Goal: Navigation & Orientation: Find specific page/section

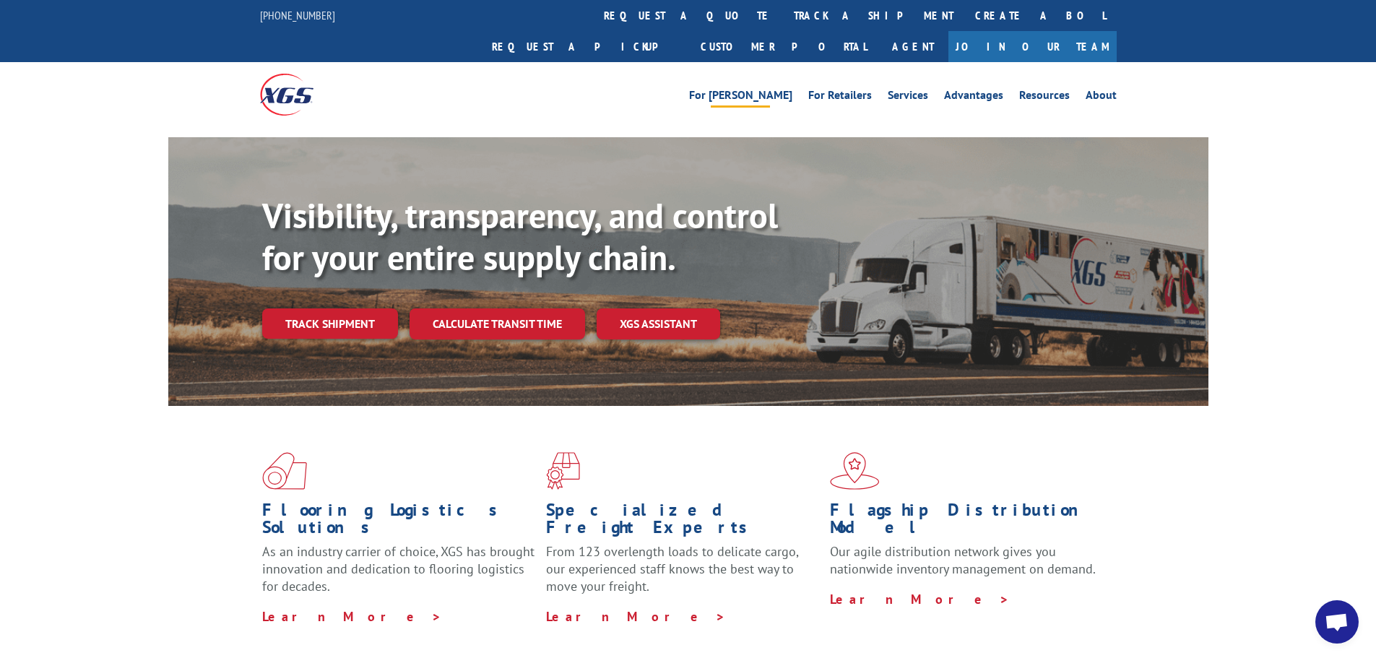
drag, startPoint x: 784, startPoint y: 62, endPoint x: 780, endPoint y: 69, distance: 7.8
click at [784, 90] on link "For [PERSON_NAME]" at bounding box center [740, 98] width 103 height 16
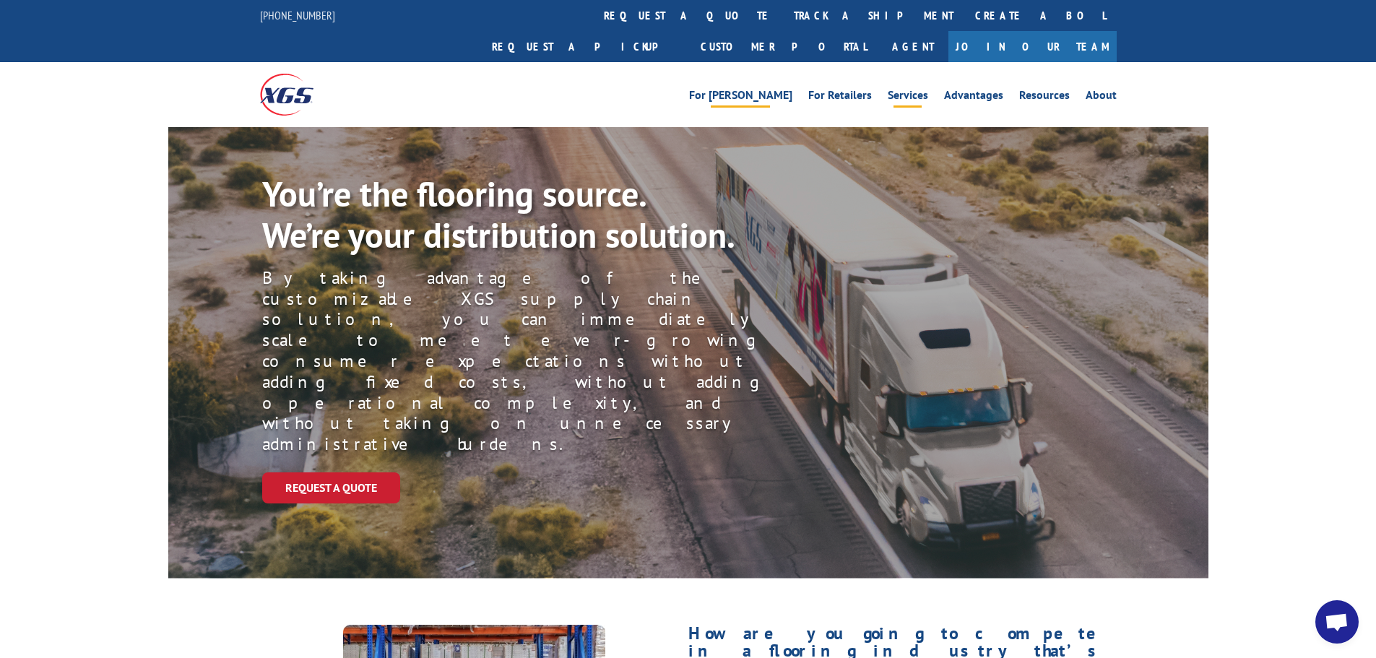
click at [925, 90] on link "Services" at bounding box center [908, 98] width 40 height 16
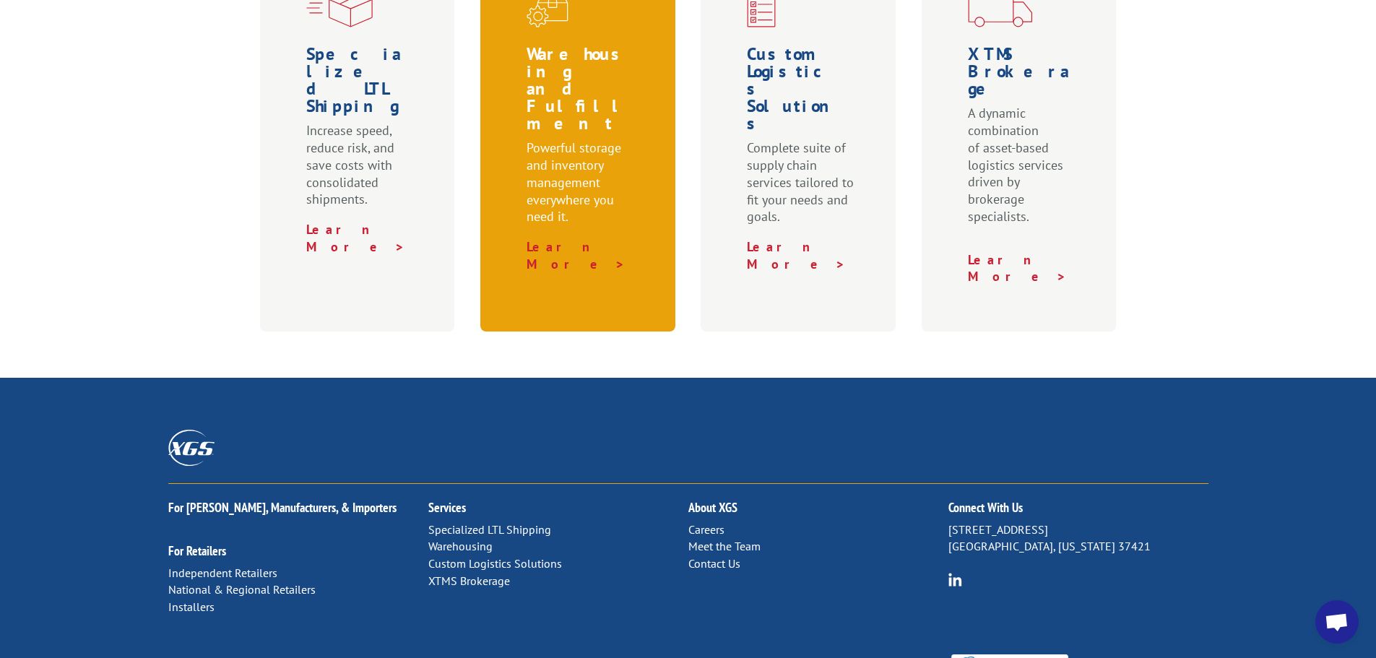
scroll to position [746, 0]
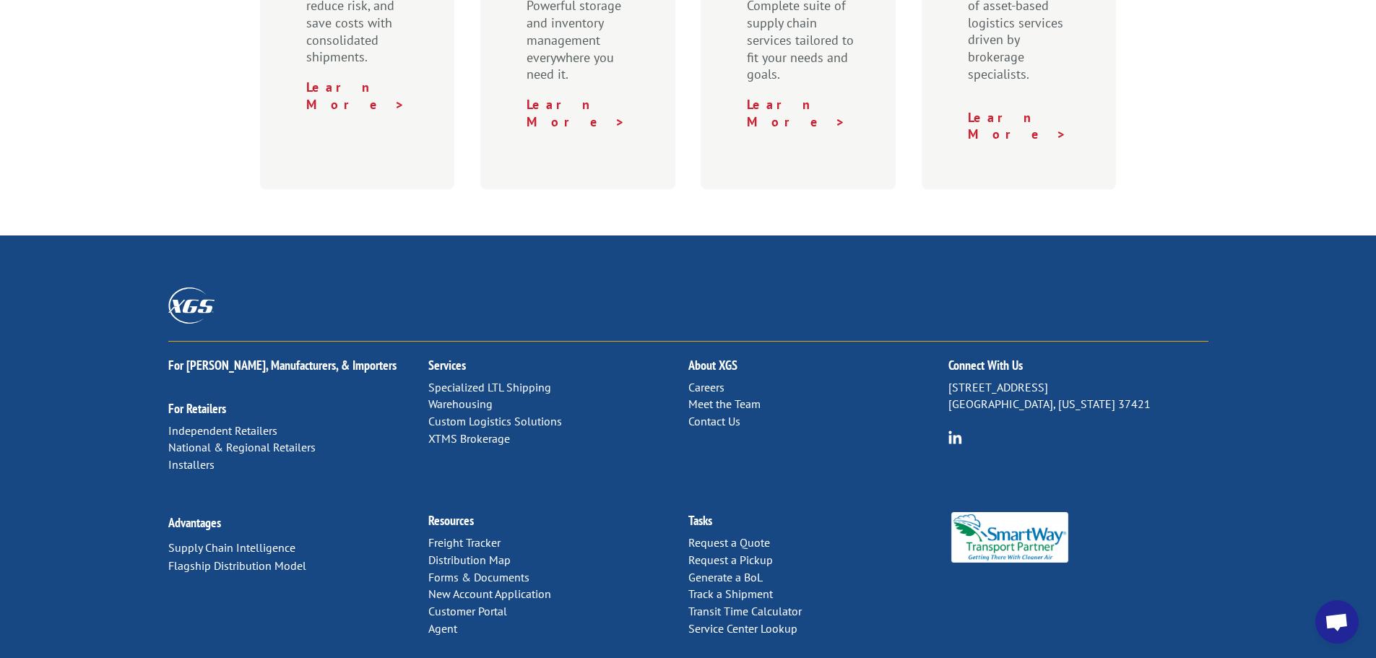
click at [501, 553] on link "Distribution Map" at bounding box center [469, 560] width 82 height 14
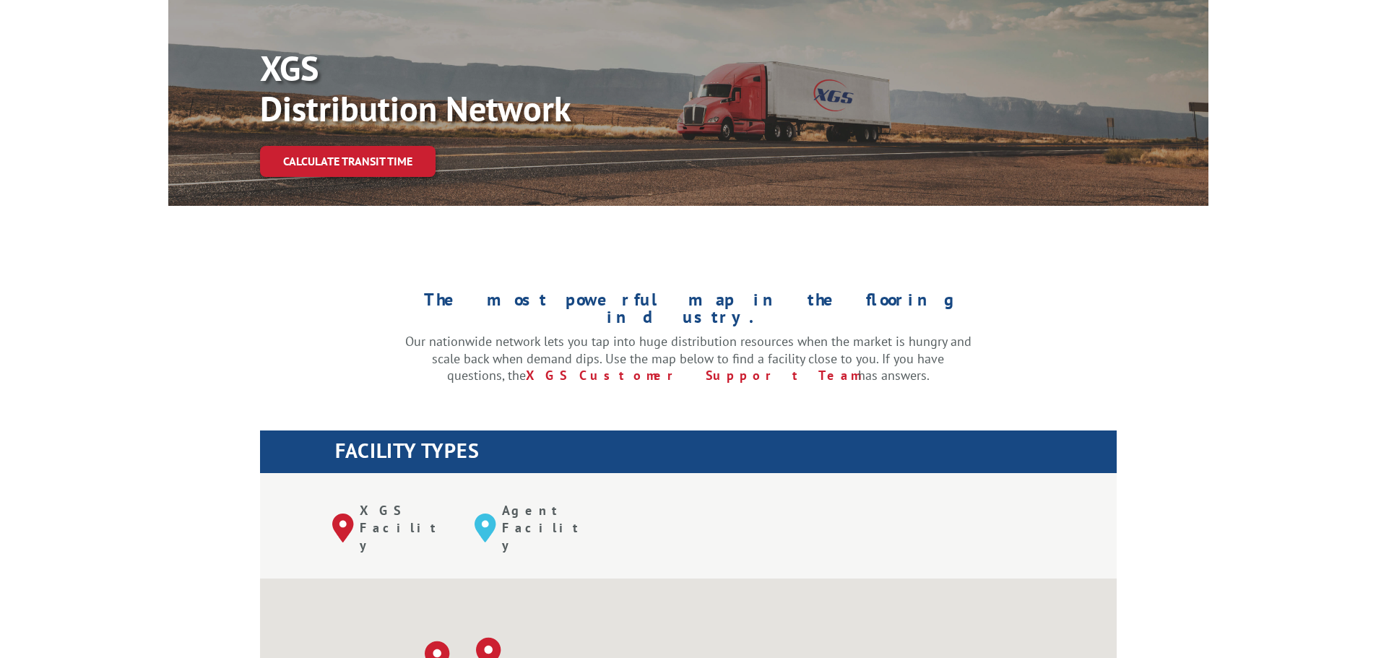
scroll to position [506, 0]
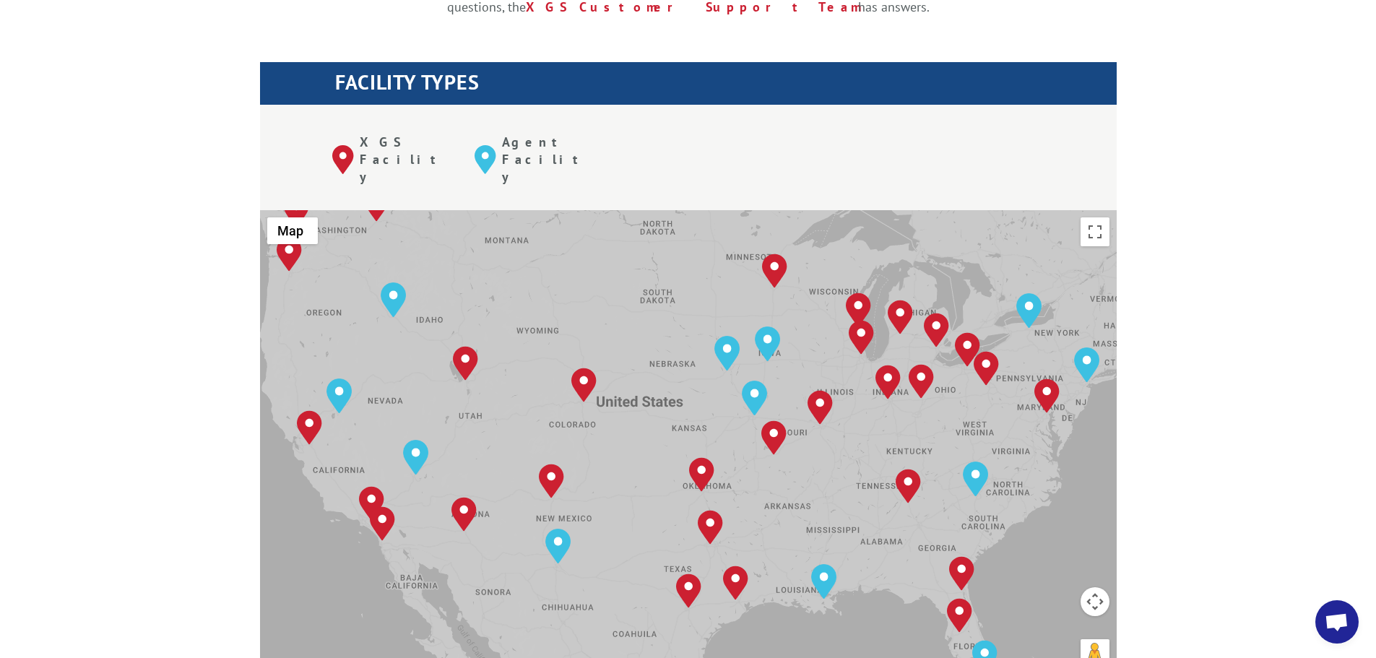
click at [196, 381] on div "The most powerful map in the flooring industry. Our nationwide network lets you…" at bounding box center [688, 470] width 1376 height 1189
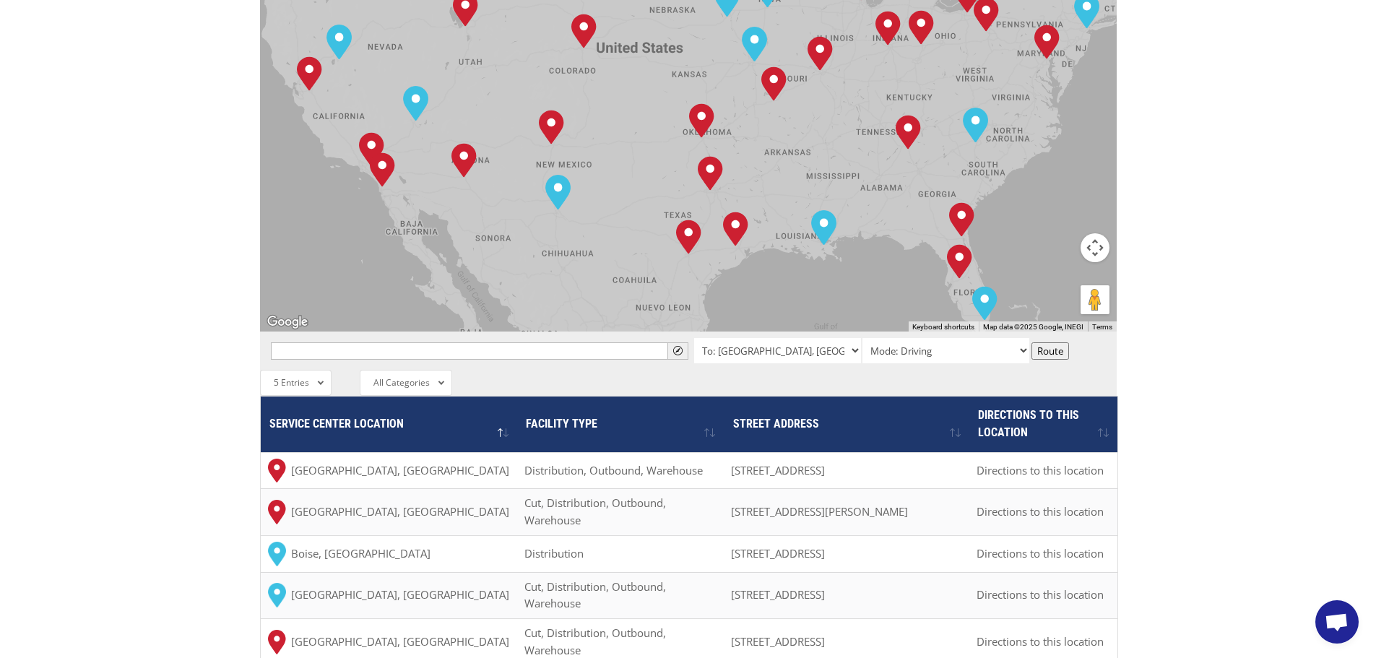
scroll to position [867, 0]
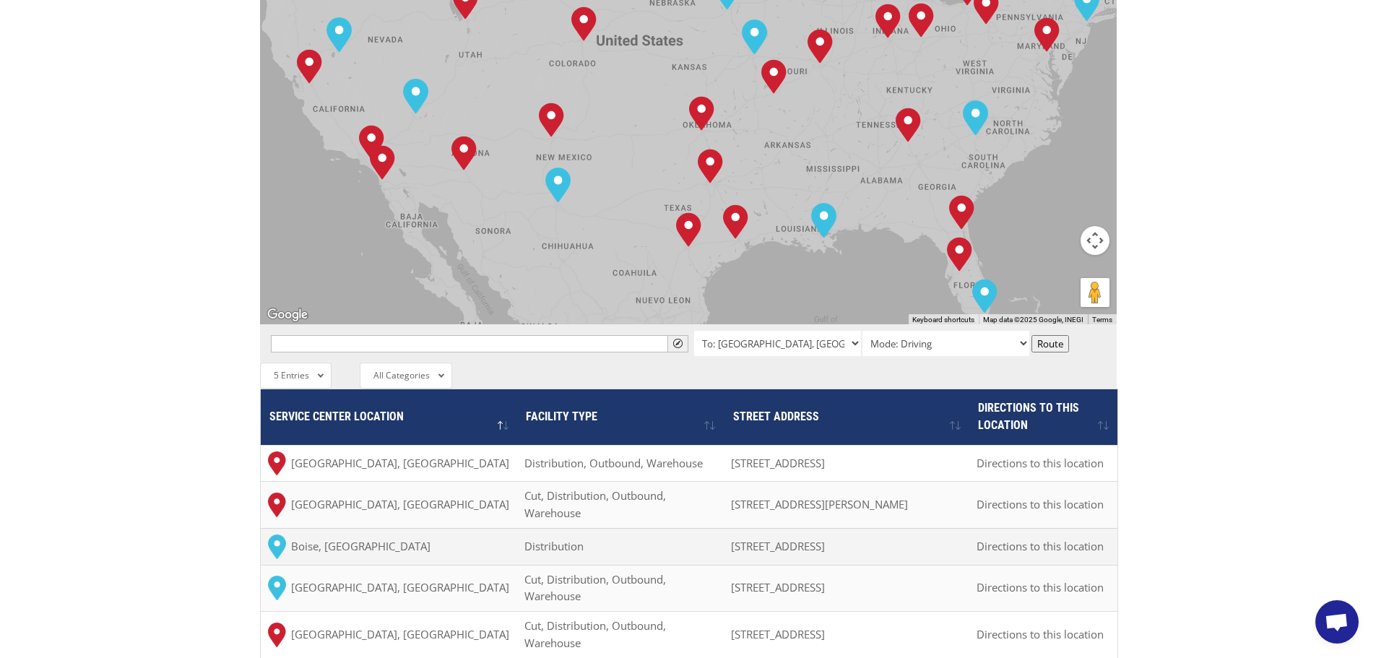
click at [554, 528] on td "Distribution" at bounding box center [620, 546] width 207 height 37
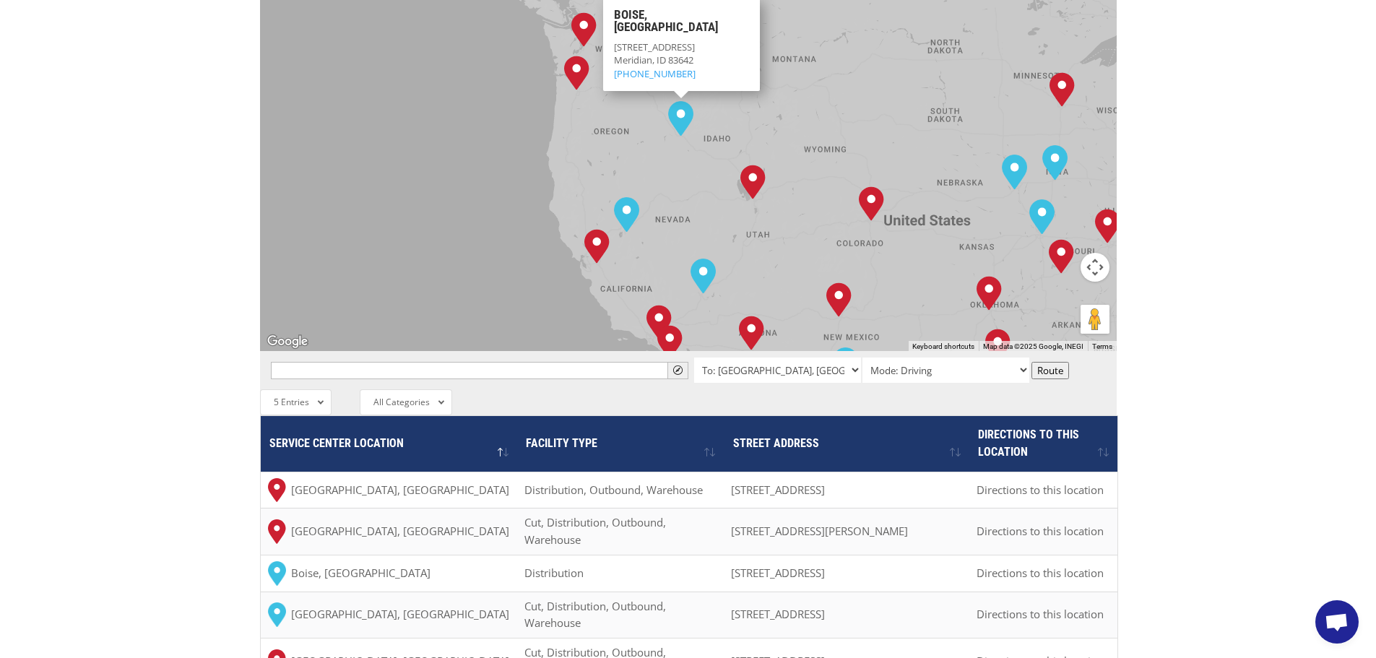
scroll to position [1012, 0]
